Goal: Transaction & Acquisition: Purchase product/service

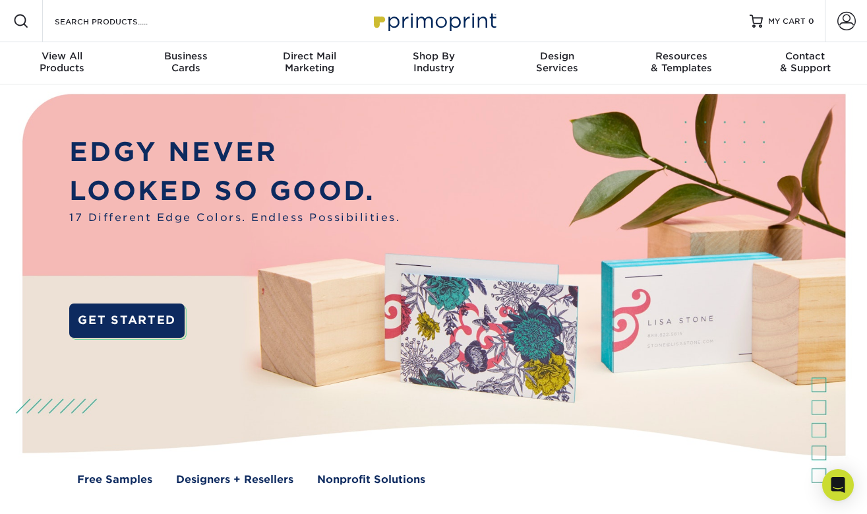
click at [23, 20] on span at bounding box center [21, 21] width 16 height 16
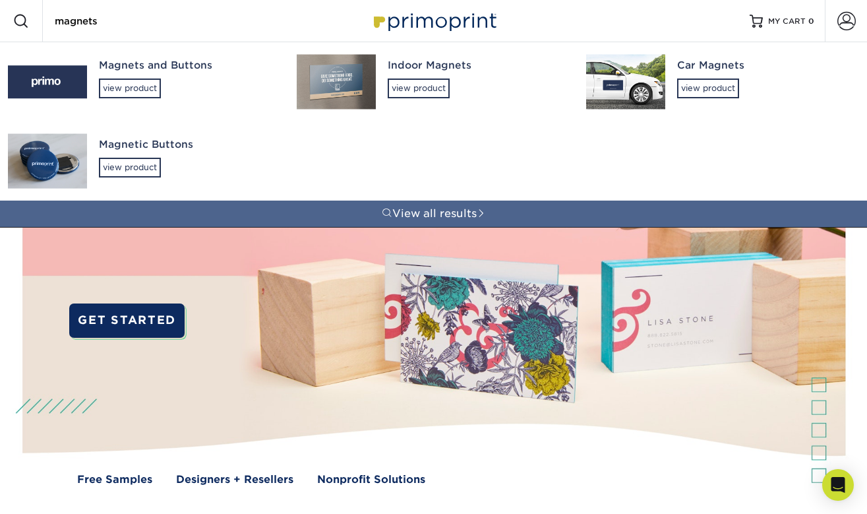
type input "magnets"
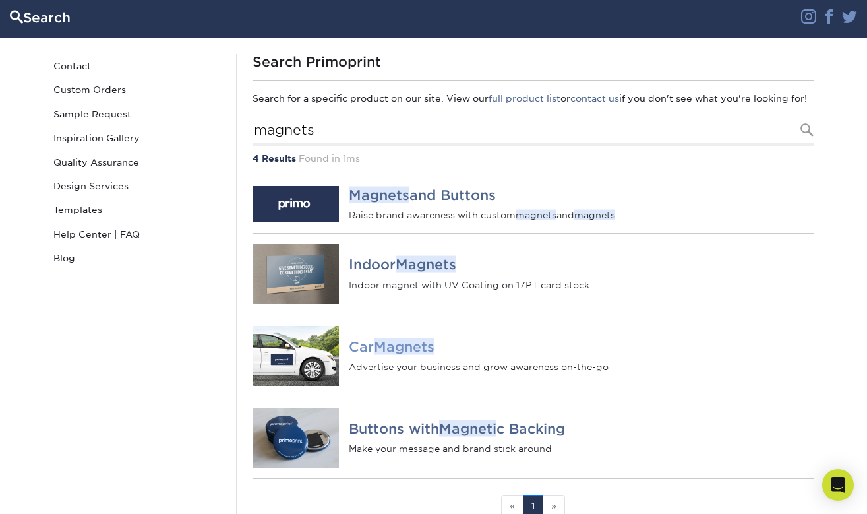
scroll to position [88, 0]
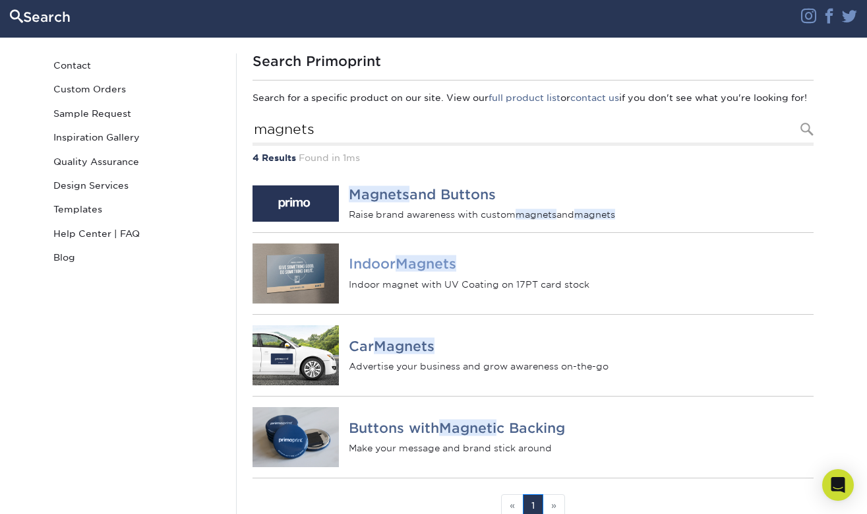
click at [382, 272] on h4 "Indoor Magnets" at bounding box center [581, 264] width 464 height 16
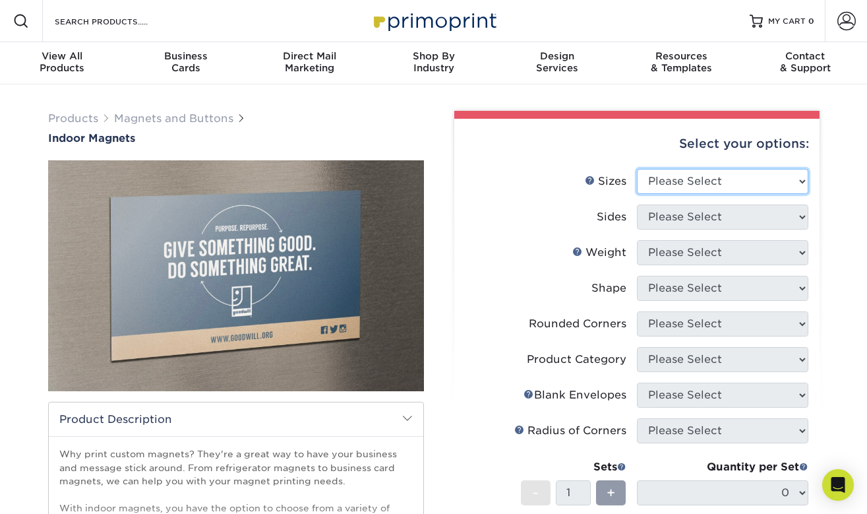
select select "4.00x6.00"
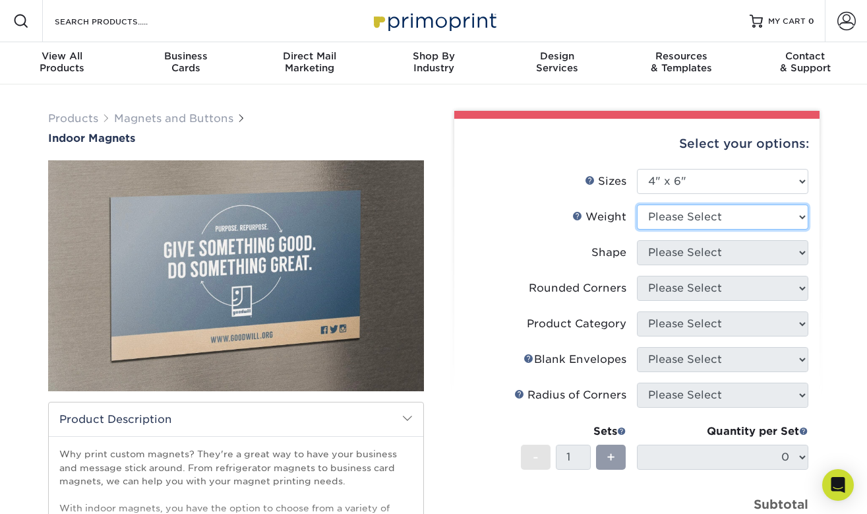
select select "MAGNET"
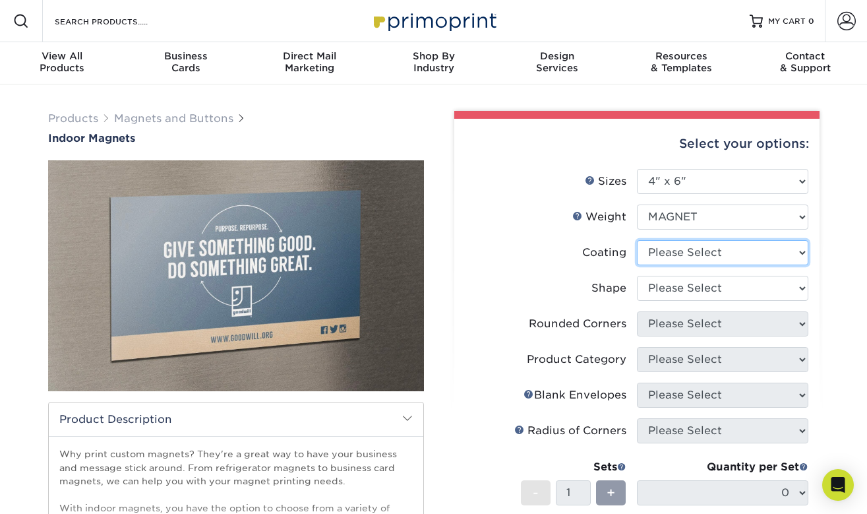
select select "3e7618de-abca-4bda-9f97-8b9129e913d8"
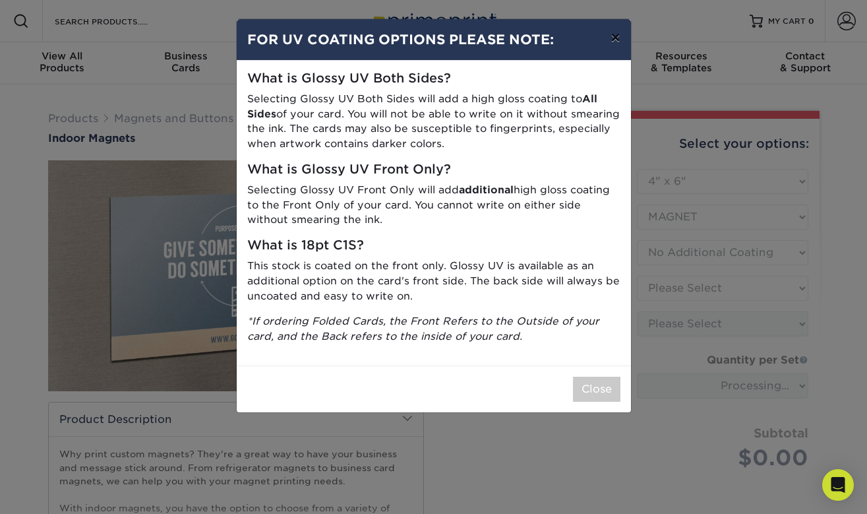
click at [617, 40] on button "×" at bounding box center [615, 37] width 30 height 37
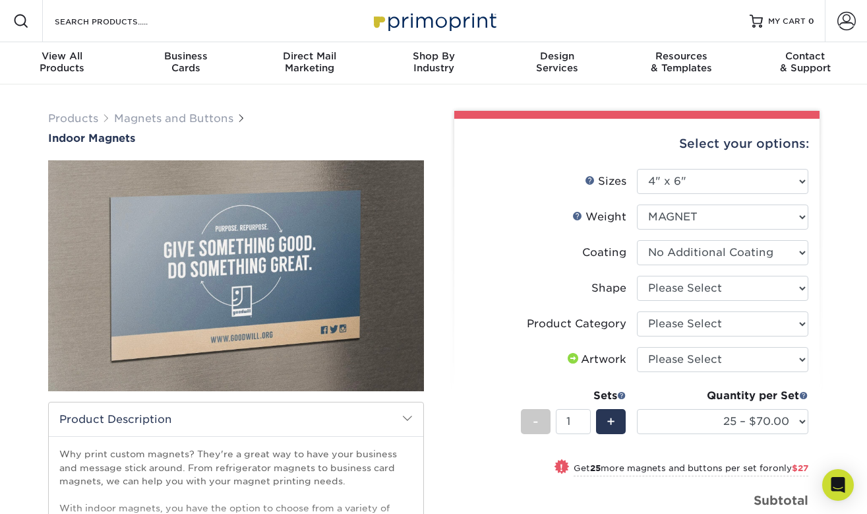
scroll to position [40, 0]
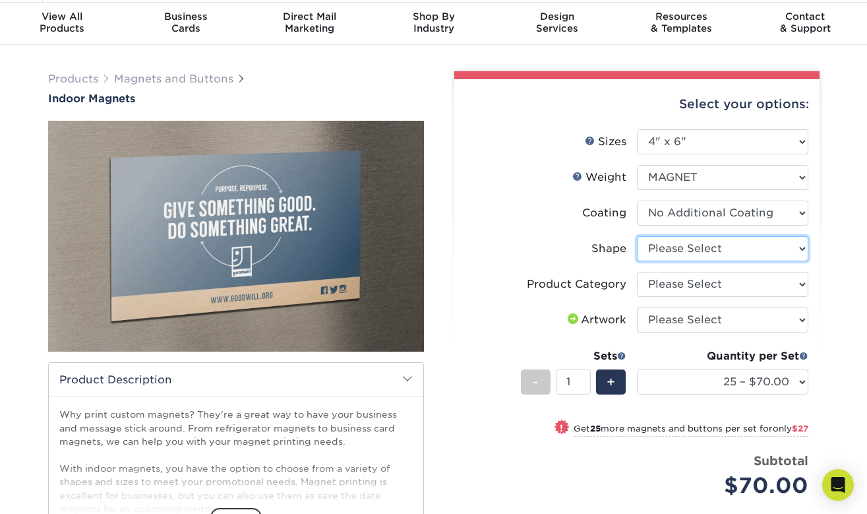
select select "standard"
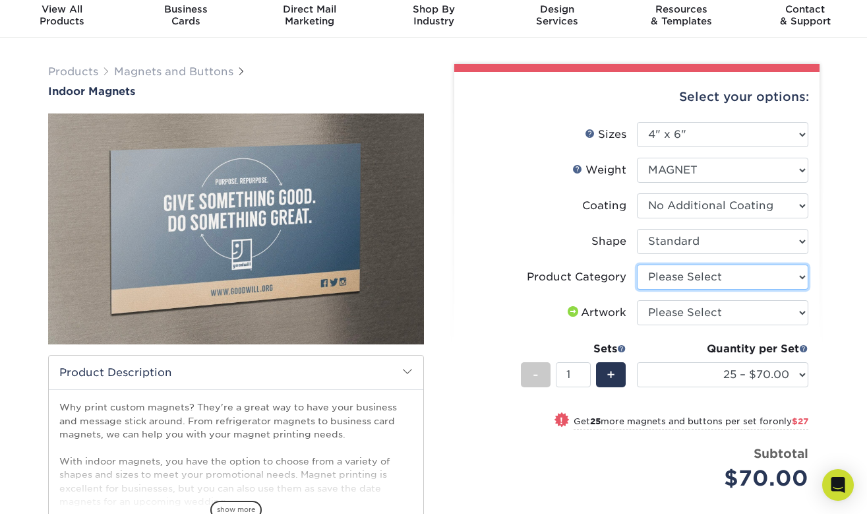
select select "94f3b56e-8c08-41aa-8555-5876b16679e9"
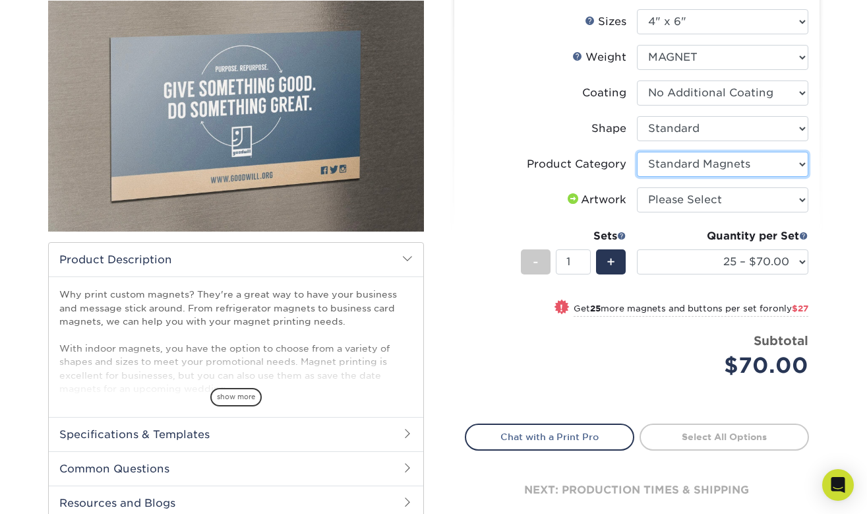
scroll to position [179, 0]
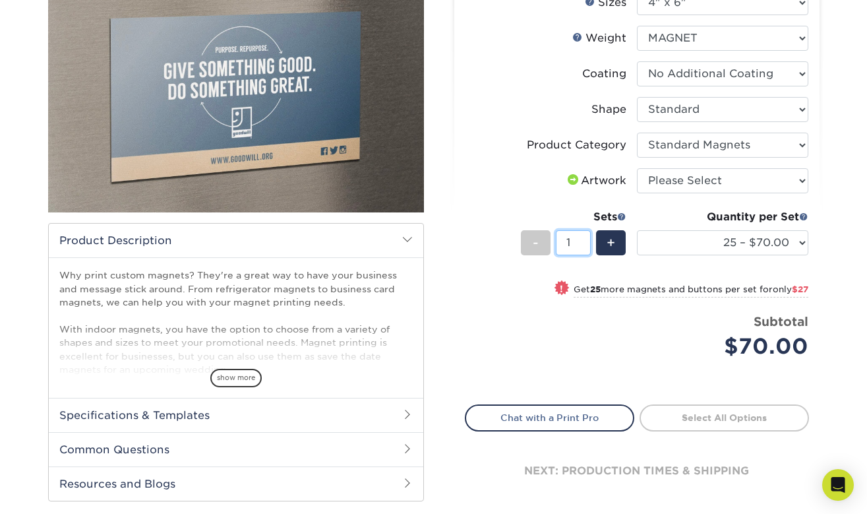
click at [575, 241] on input "1" at bounding box center [573, 242] width 35 height 25
type input "50"
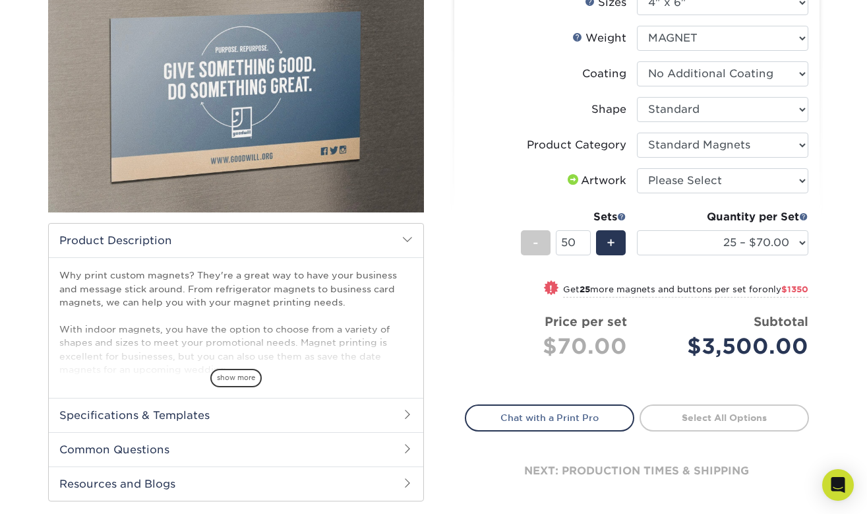
click at [666, 363] on li "Price per set $70.00 Subtotal $3,500.00 This product does not qualify for a dis…" at bounding box center [637, 346] width 323 height 66
select select "200 – $230.00"
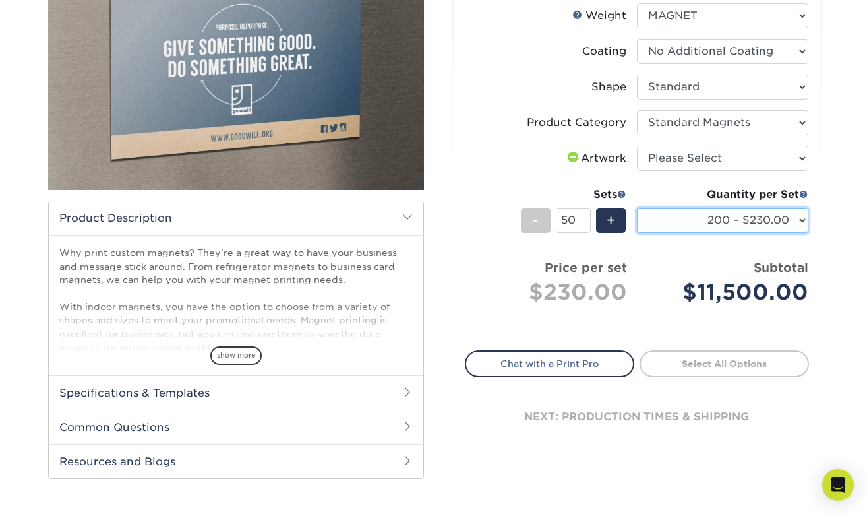
scroll to position [211, 0]
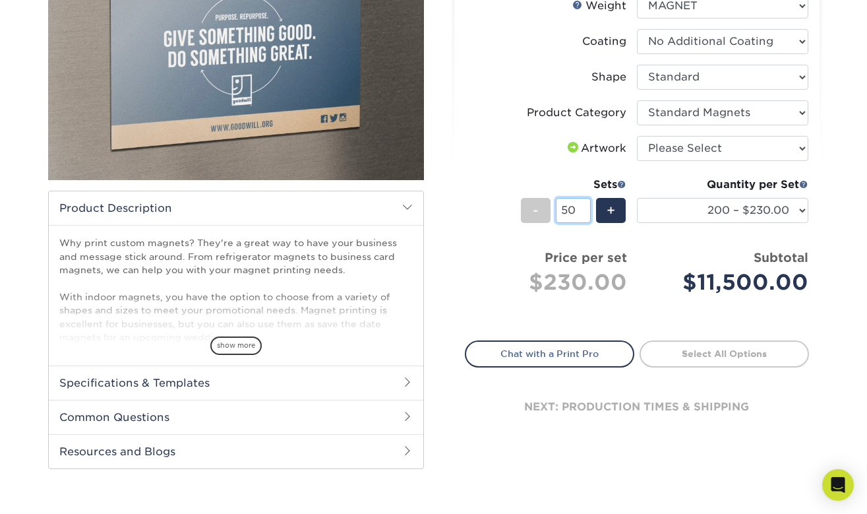
click at [575, 210] on input "50" at bounding box center [573, 210] width 35 height 25
type input "5"
type input "1"
click at [693, 225] on div "Quantity per Set 25 – $70.00 50 – $97.00 75 – $121.00 100 – $146.00 150 – $195.…" at bounding box center [723, 207] width 172 height 61
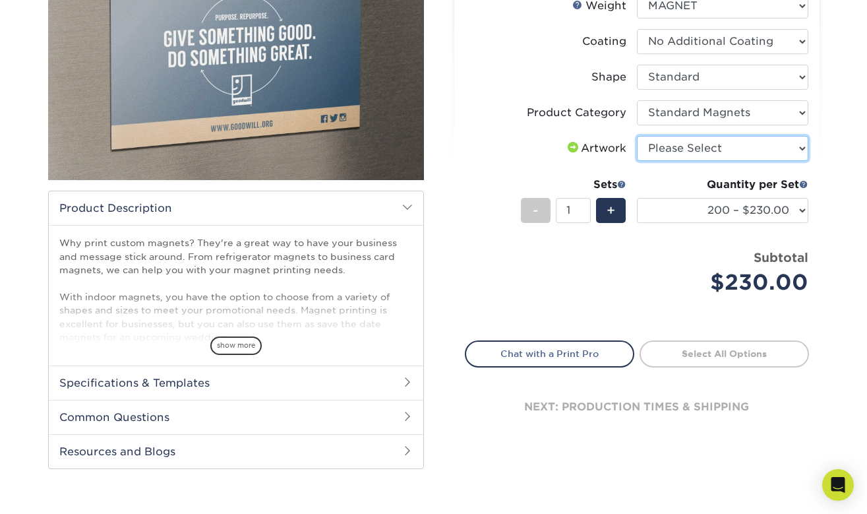
select select "upload"
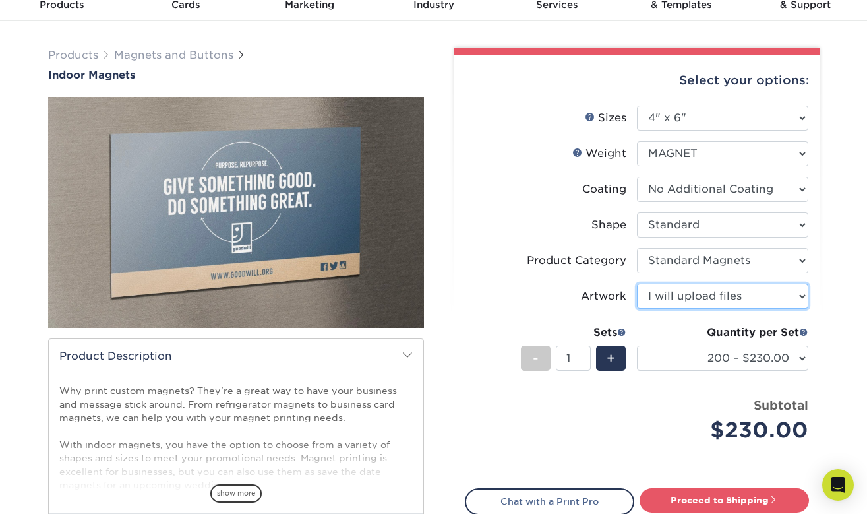
scroll to position [70, 0]
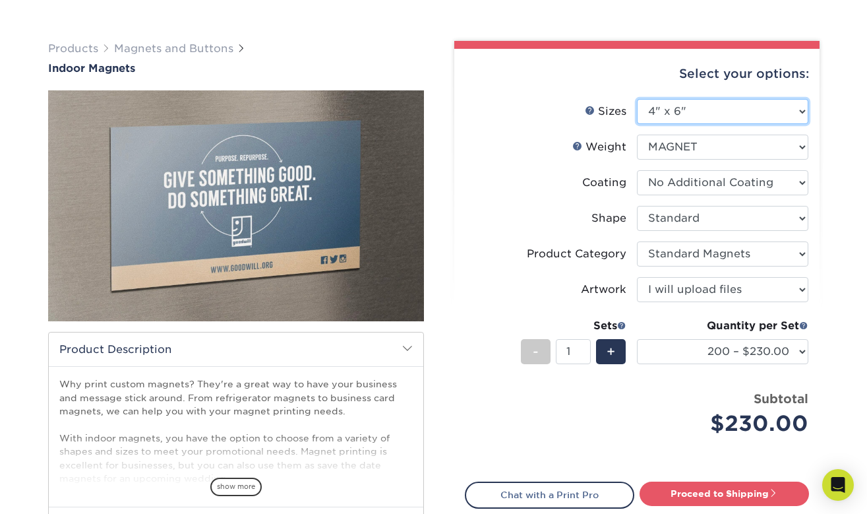
select select "3.00x4.00"
select select "-1"
select select
select select "-1"
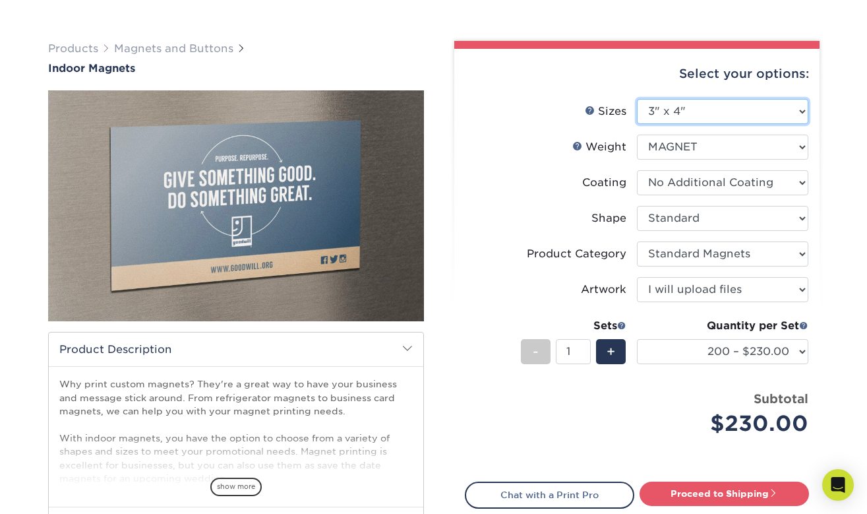
select select "-1"
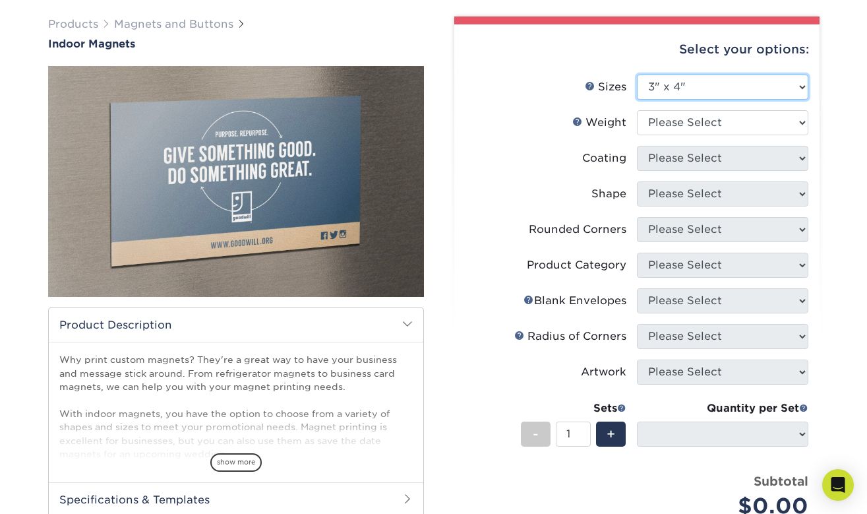
scroll to position [80, 0]
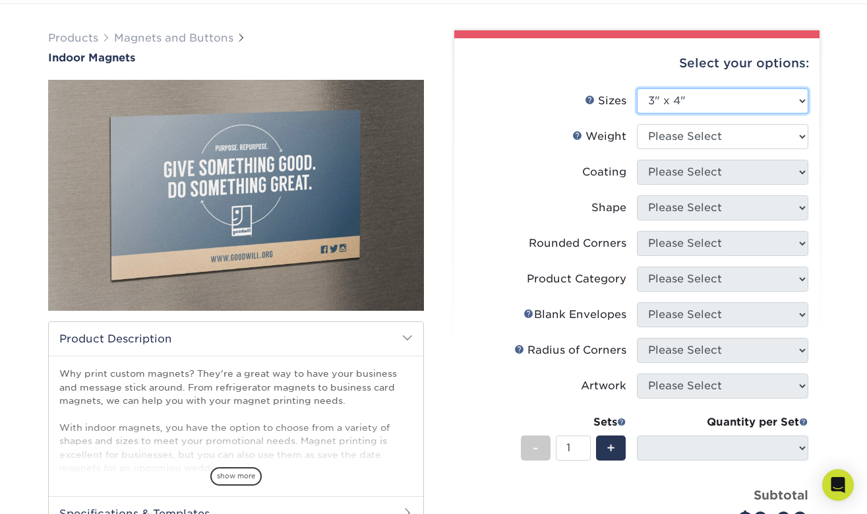
select select "4.00x6.00"
select select
